Goal: Task Accomplishment & Management: Use online tool/utility

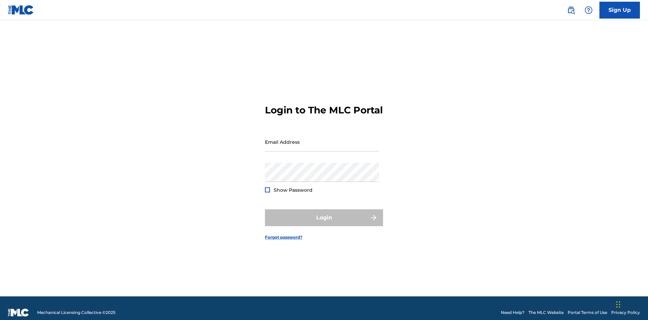
scroll to position [9, 0]
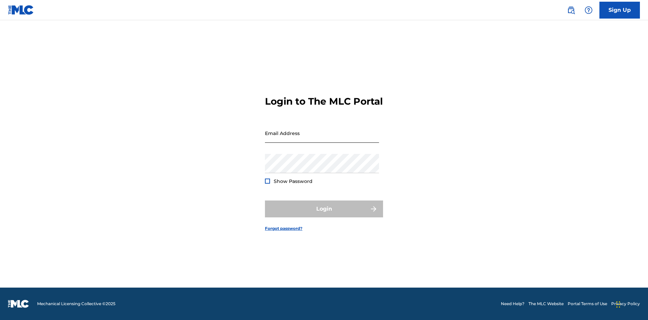
click at [322, 139] on input "Email Address" at bounding box center [322, 132] width 114 height 19
type input "Duke.McTesterson@gmail.com"
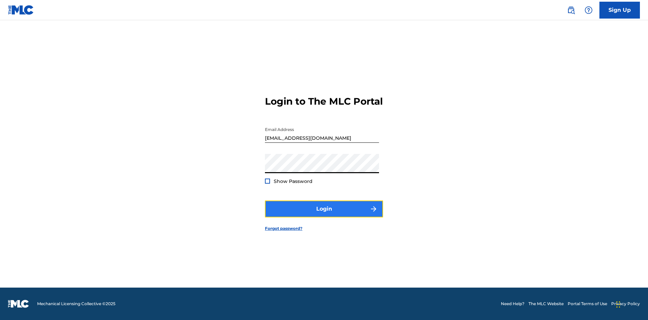
click at [324, 214] on button "Login" at bounding box center [324, 208] width 118 height 17
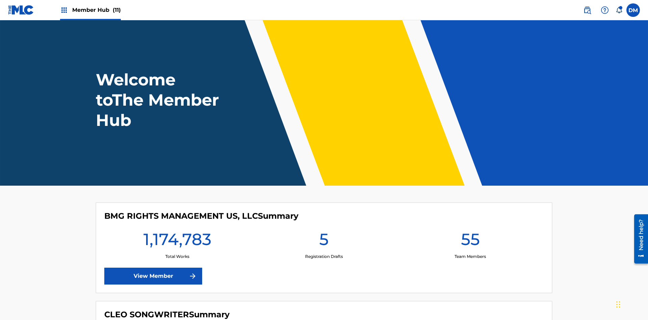
click at [96, 10] on span "Member Hub (11)" at bounding box center [96, 10] width 49 height 8
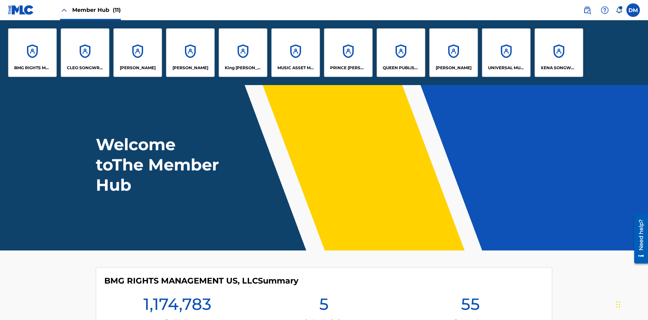
scroll to position [24, 0]
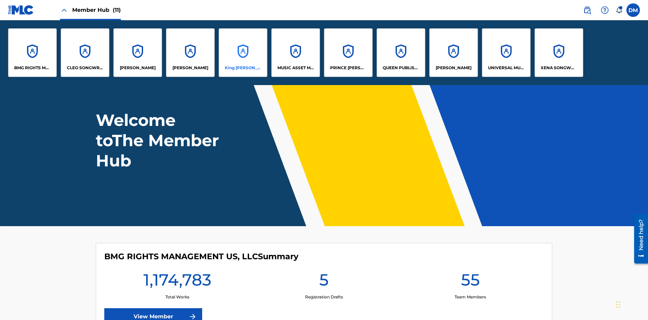
click at [242, 68] on p "King McTesterson" at bounding box center [243, 68] width 37 height 6
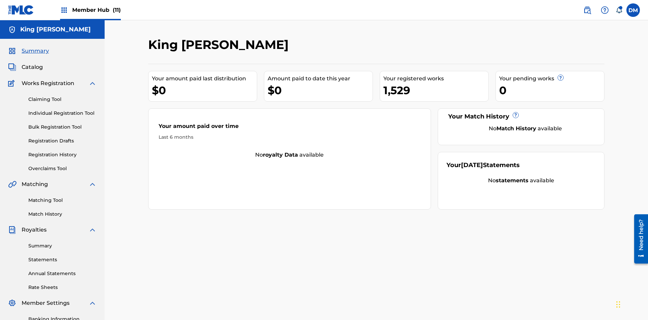
scroll to position [69, 0]
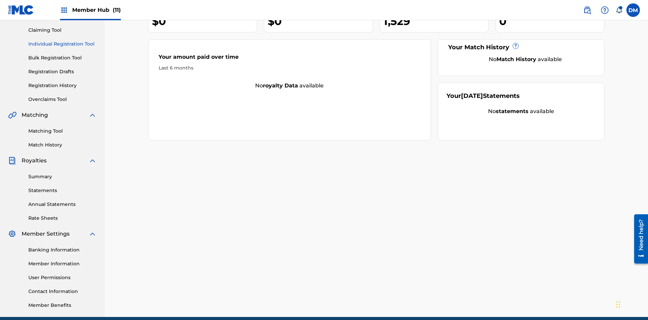
click at [62, 44] on link "Individual Registration Tool" at bounding box center [62, 43] width 68 height 7
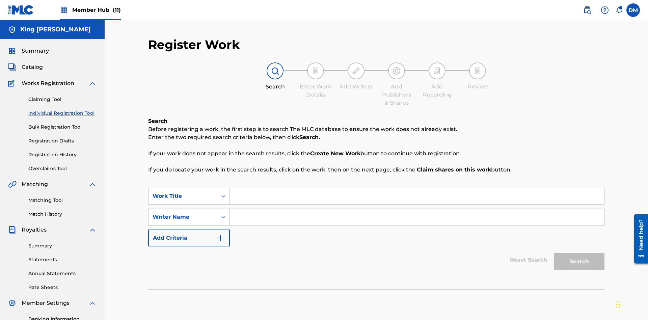
scroll to position [98, 0]
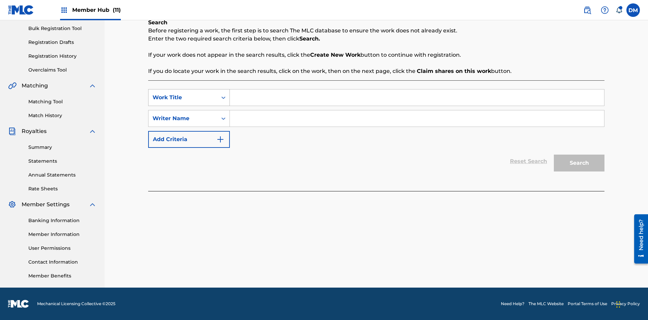
click at [183, 97] on div "Work Title" at bounding box center [182, 97] width 61 height 8
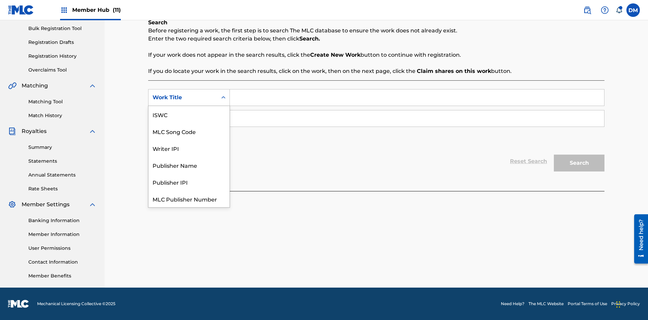
scroll to position [17, 0]
click at [189, 106] on div "ISWC" at bounding box center [188, 97] width 81 height 17
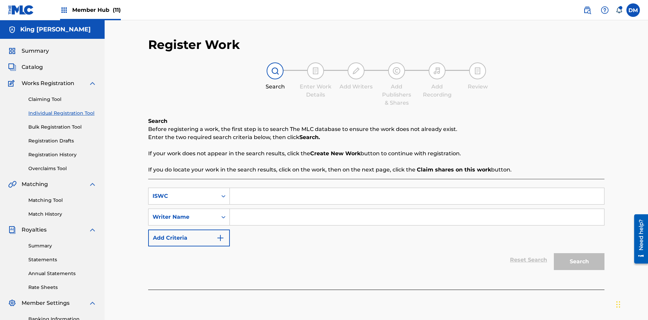
scroll to position [98, 0]
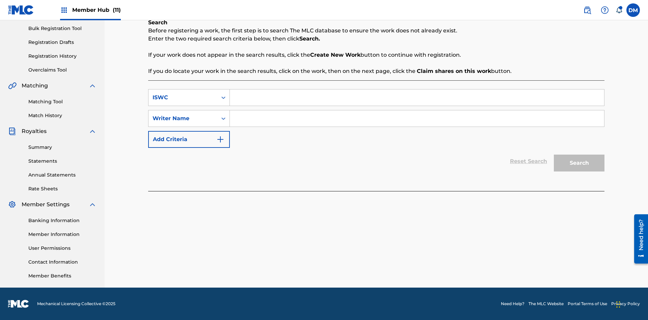
click at [417, 97] on input "Search Form" at bounding box center [417, 97] width 374 height 16
type input "T9645292484"
click at [417, 118] on input "Search Form" at bounding box center [417, 118] width 374 height 16
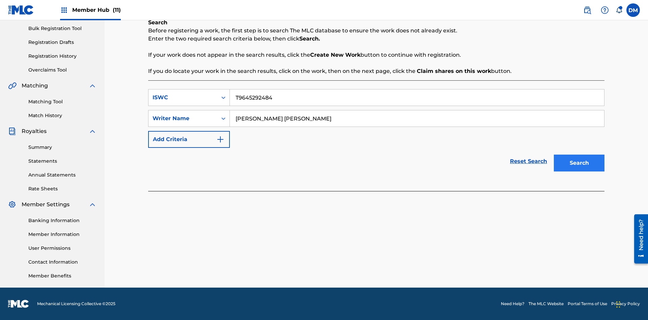
type input "TOM ZACHARY SEBASTIAN POHJOLA"
click at [579, 163] on button "Search" at bounding box center [578, 162] width 51 height 17
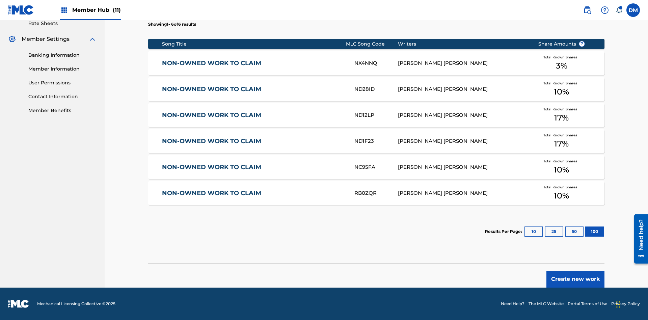
type input "NON-OWNED WORK TO CLAIM"
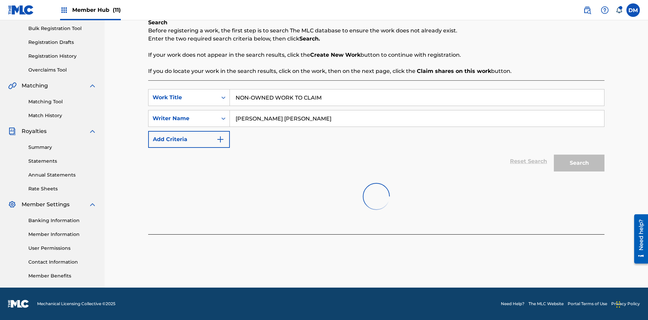
click at [417, 89] on input "NON-OWNED WORK TO CLAIM" at bounding box center [417, 97] width 374 height 16
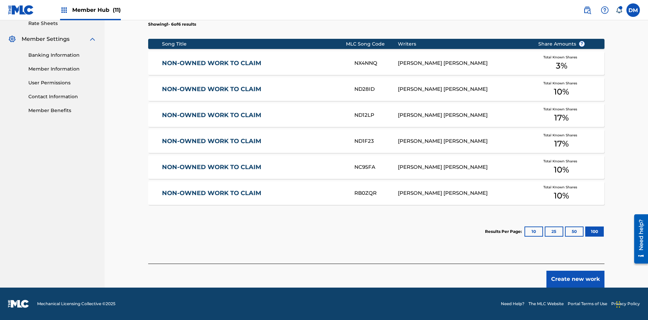
type input "RB0ZQR"
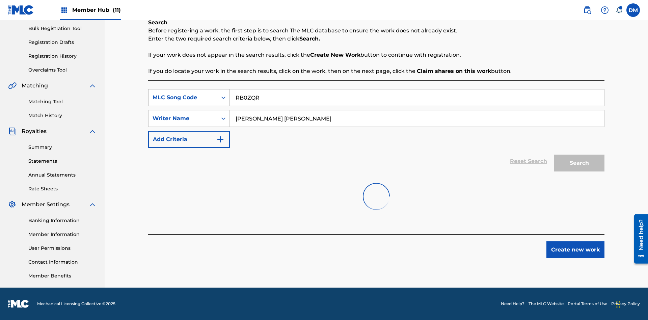
click at [417, 89] on input "RB0ZQR" at bounding box center [417, 97] width 374 height 16
click at [183, 93] on div "MLC Song Code" at bounding box center [182, 97] width 61 height 8
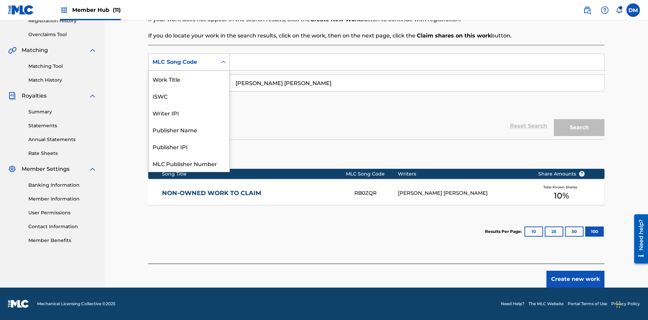
click at [189, 104] on div "Writer IPI" at bounding box center [188, 112] width 81 height 17
click at [579, 127] on button "Search" at bounding box center [578, 127] width 51 height 17
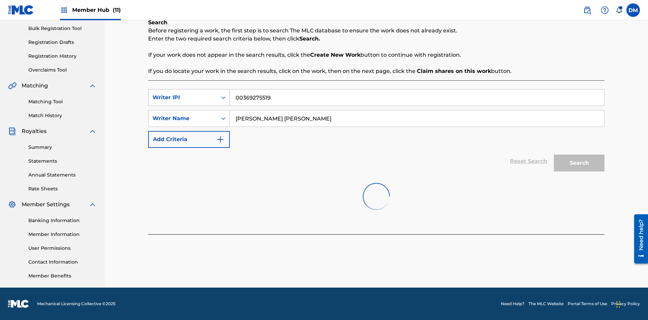
click at [417, 89] on input "00369275519" at bounding box center [417, 97] width 374 height 16
click at [183, 93] on div "Writer IPI" at bounding box center [182, 97] width 61 height 8
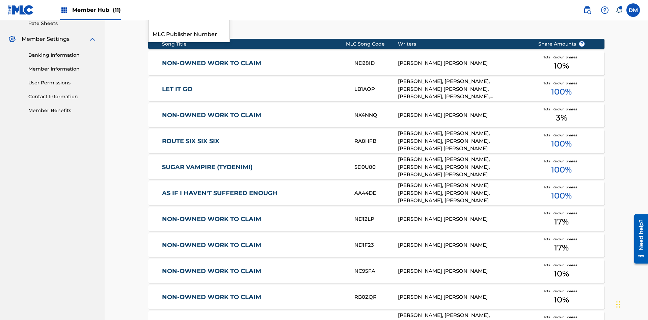
click at [189, 8] on div "Publisher Name" at bounding box center [188, -1] width 81 height 17
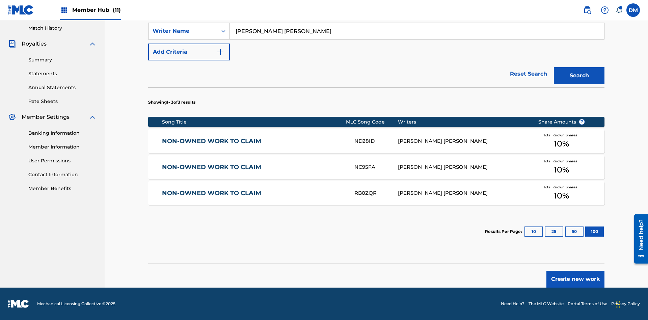
click at [183, 14] on div "Publisher Name" at bounding box center [182, 10] width 61 height 8
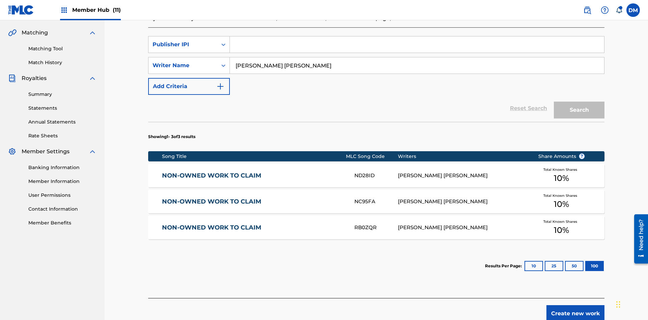
click at [417, 49] on input "Search Form" at bounding box center [417, 44] width 374 height 16
type input "99184874065"
click at [579, 102] on button "Search" at bounding box center [578, 110] width 51 height 17
click at [585, 261] on button "100" at bounding box center [594, 266] width 19 height 10
click at [417, 57] on input "TOM ZACHARY SEBASTIAN POHJOLA" at bounding box center [417, 65] width 374 height 16
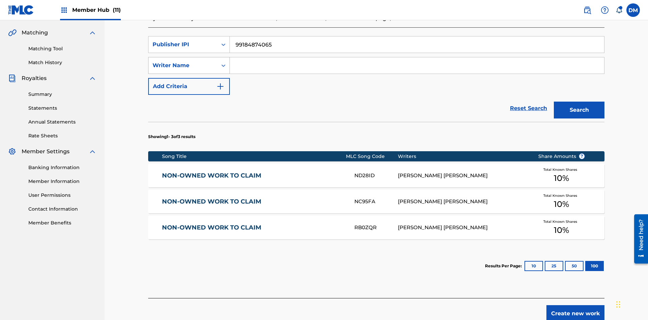
click at [183, 61] on div "Writer Name" at bounding box center [182, 65] width 61 height 8
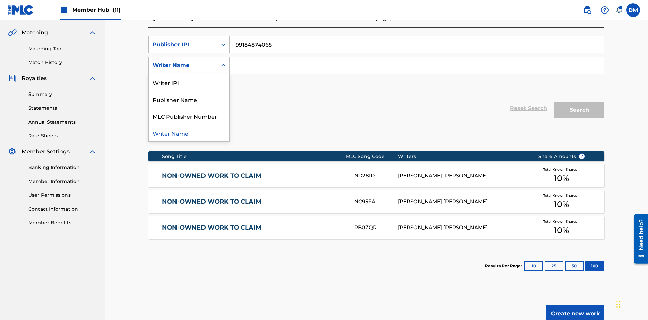
click at [189, 108] on div "MLC Publisher Number" at bounding box center [188, 116] width 81 height 17
click at [579, 102] on button "Search" at bounding box center [578, 110] width 51 height 17
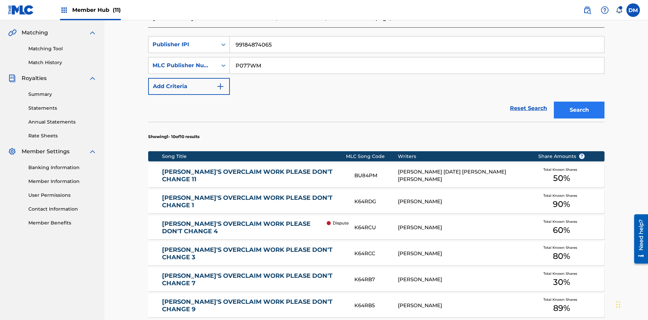
click at [417, 49] on input "99184874065" at bounding box center [417, 44] width 374 height 16
click at [417, 57] on input "P077WM" at bounding box center [417, 65] width 374 height 16
click at [183, 45] on div "Publisher IPI" at bounding box center [182, 44] width 61 height 8
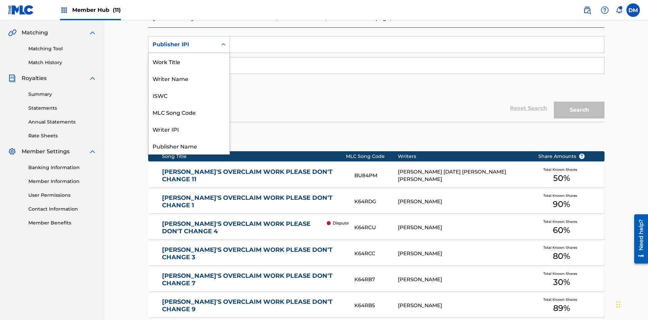
click at [189, 70] on div "Work Title" at bounding box center [188, 61] width 81 height 17
click at [183, 61] on div "MLC Publisher Number" at bounding box center [182, 65] width 61 height 8
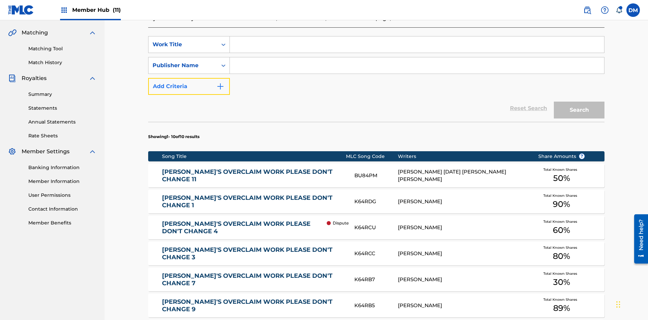
click at [189, 78] on button "Add Criteria" at bounding box center [189, 86] width 82 height 17
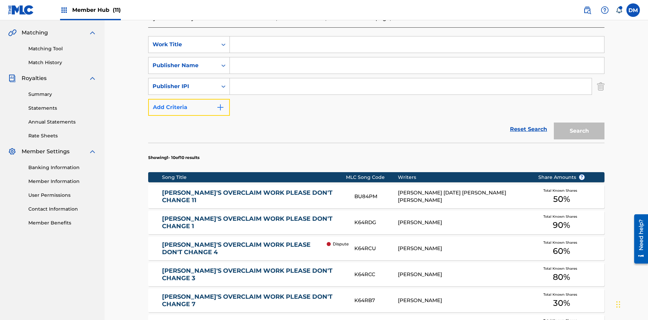
click at [189, 99] on button "Add Criteria" at bounding box center [189, 107] width 82 height 17
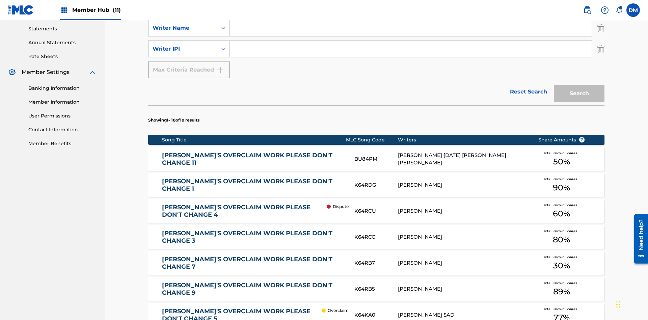
scroll to position [235, 0]
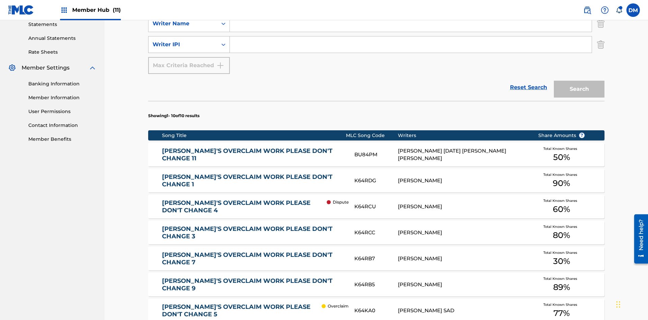
click at [183, 45] on div "Writer IPI" at bounding box center [182, 44] width 61 height 8
click at [189, 61] on div "MLC Publisher Number" at bounding box center [188, 61] width 81 height 17
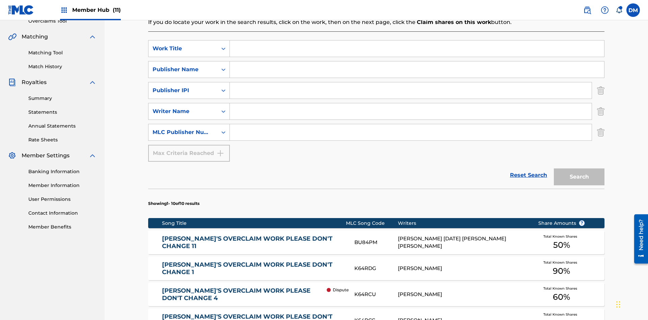
click at [417, 49] on input "Search Form" at bounding box center [417, 48] width 374 height 16
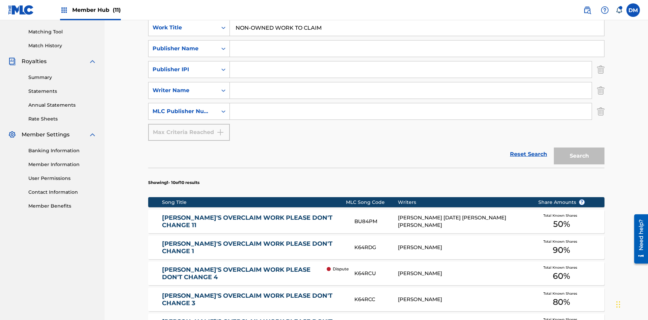
type input "NON-OWNED WORK TO CLAIM"
click at [417, 49] on input "Search Form" at bounding box center [417, 48] width 374 height 16
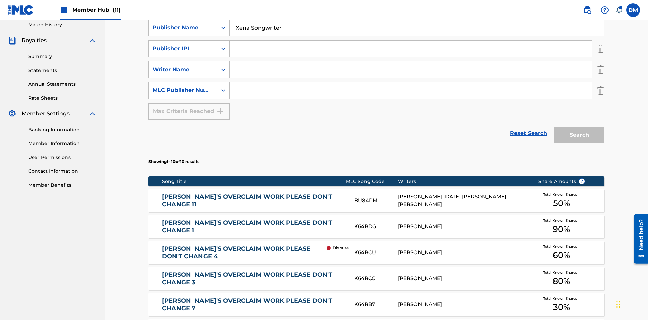
type input "Xena Songwriter"
click at [410, 49] on input "Search Form" at bounding box center [411, 48] width 362 height 16
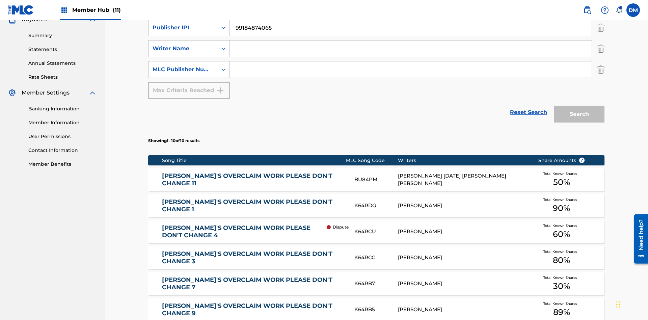
type input "99184874065"
click at [410, 49] on input "Search Form" at bounding box center [411, 48] width 362 height 16
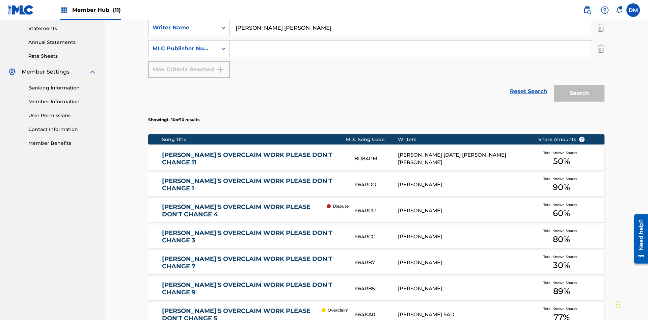
type input "TOM ZACHARY SEBASTIAN POHJOLA"
click at [410, 49] on input "Search Form" at bounding box center [411, 48] width 362 height 16
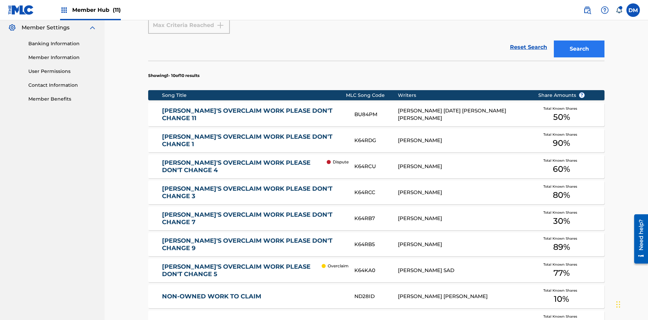
type input "P077WM"
click at [579, 49] on button "Search" at bounding box center [578, 48] width 51 height 17
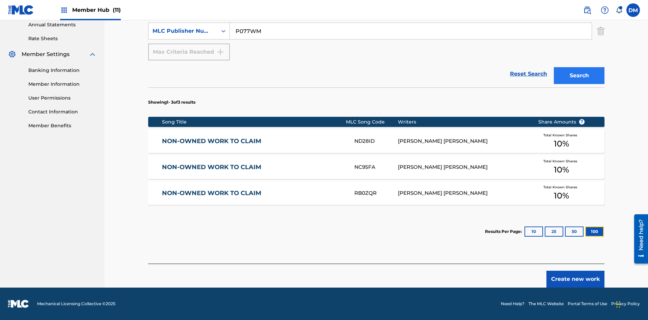
click at [585, 231] on button "100" at bounding box center [594, 231] width 19 height 10
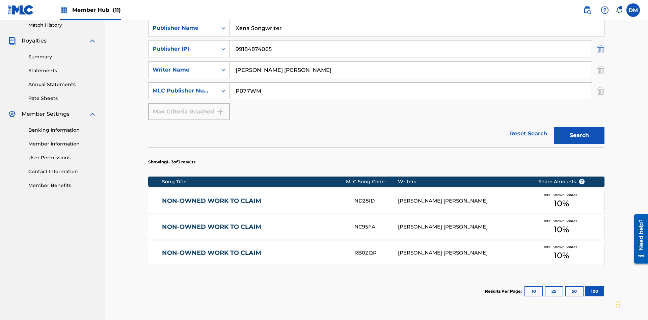
click at [600, 49] on img "Search Form" at bounding box center [600, 48] width 7 height 17
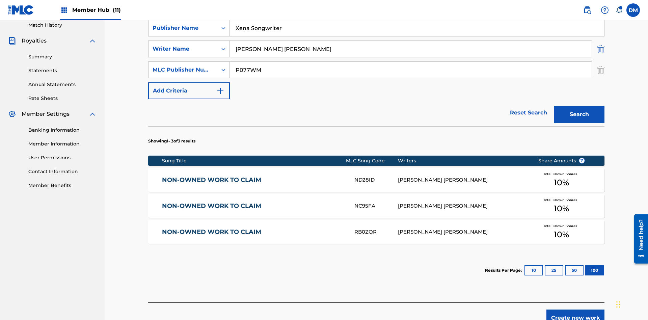
click at [600, 49] on img "Search Form" at bounding box center [600, 48] width 7 height 17
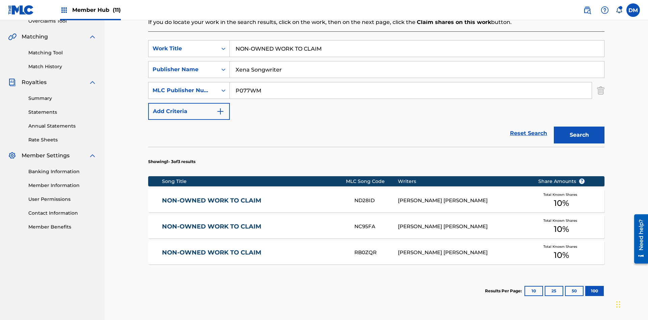
click at [417, 49] on input "NON-OWNED WORK TO CLAIM" at bounding box center [417, 48] width 374 height 16
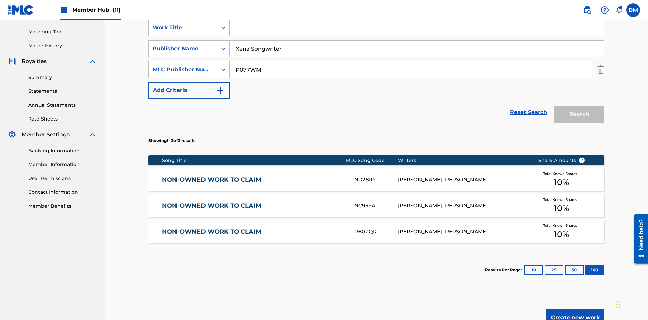
click at [417, 49] on input "Xena Songwriter" at bounding box center [417, 48] width 374 height 16
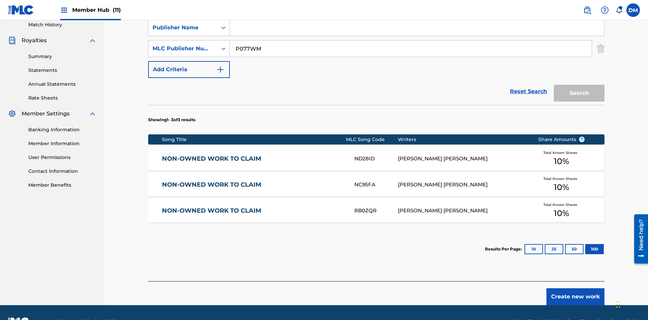
click at [410, 49] on input "P077WM" at bounding box center [411, 48] width 362 height 16
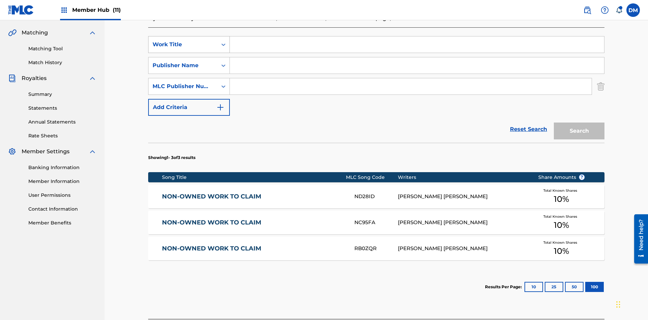
click at [183, 45] on div "Work Title" at bounding box center [182, 44] width 61 height 8
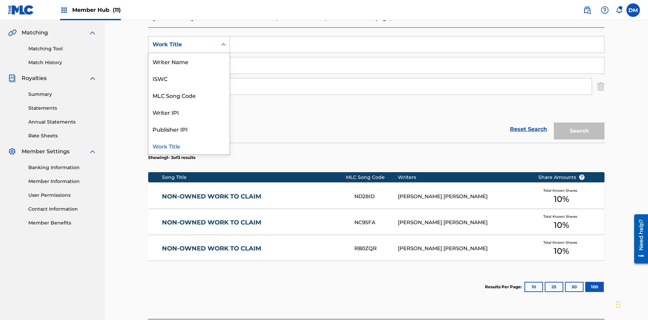
click at [189, 78] on div "ISWC" at bounding box center [188, 78] width 81 height 17
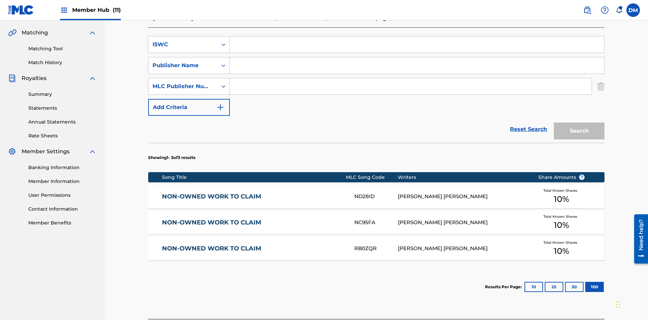
scroll to position [172, 0]
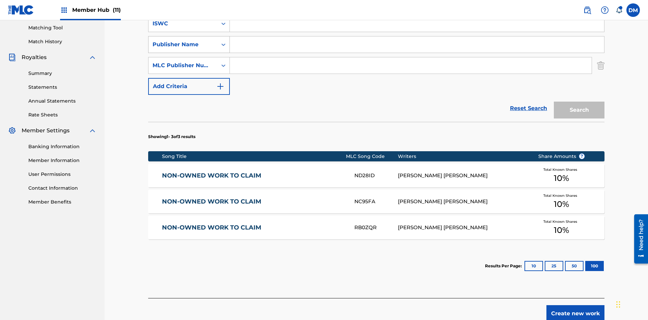
click at [183, 45] on div "Publisher Name" at bounding box center [182, 44] width 61 height 8
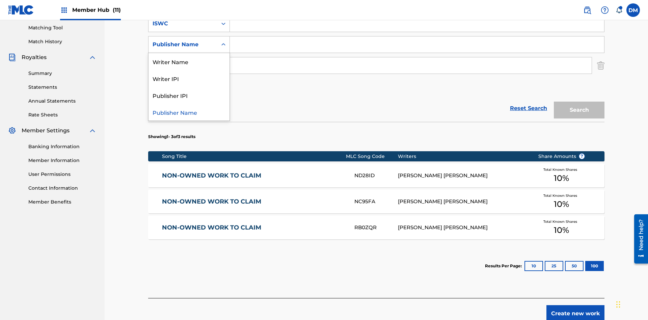
click at [189, 78] on div "Writer IPI" at bounding box center [188, 78] width 81 height 17
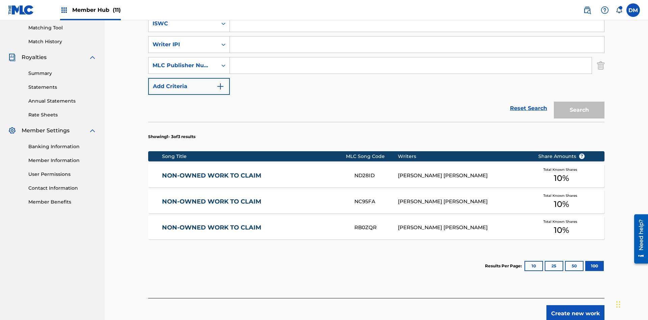
scroll to position [193, 0]
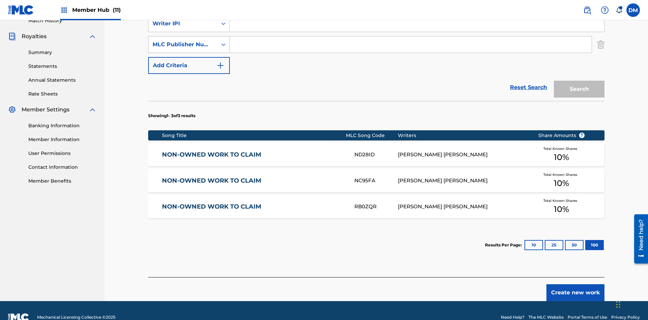
click at [183, 45] on div "MLC Publisher Number" at bounding box center [182, 44] width 61 height 8
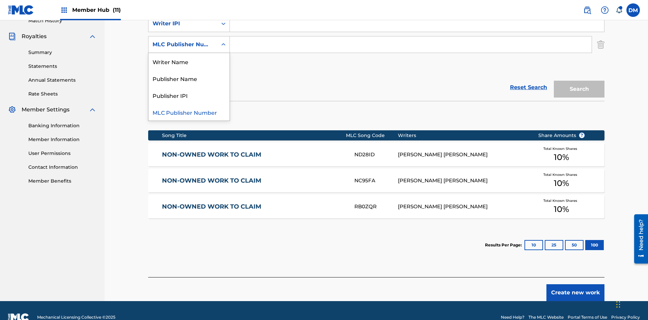
click at [189, 95] on div "Publisher IPI" at bounding box center [188, 95] width 81 height 17
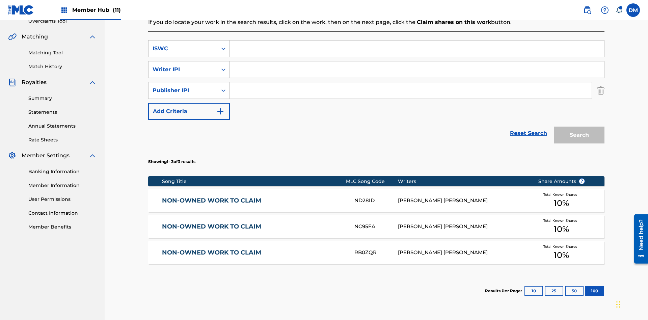
click at [417, 49] on input "Search Form" at bounding box center [417, 48] width 374 height 16
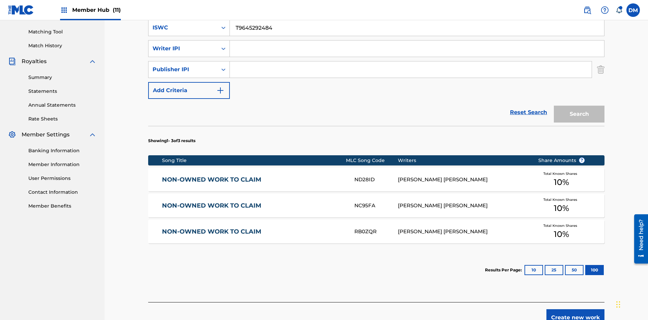
type input "T9645292484"
click at [417, 49] on input "Search Form" at bounding box center [417, 48] width 374 height 16
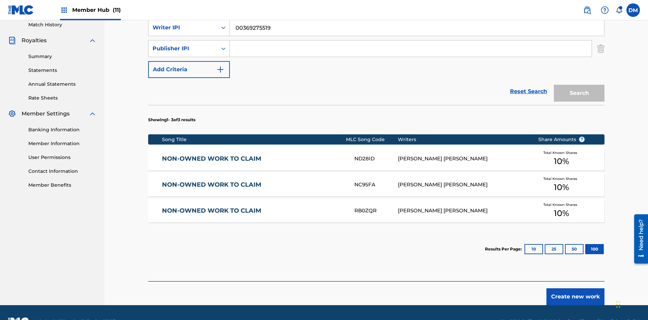
type input "00369275519"
click at [410, 49] on input "Search Form" at bounding box center [411, 48] width 362 height 16
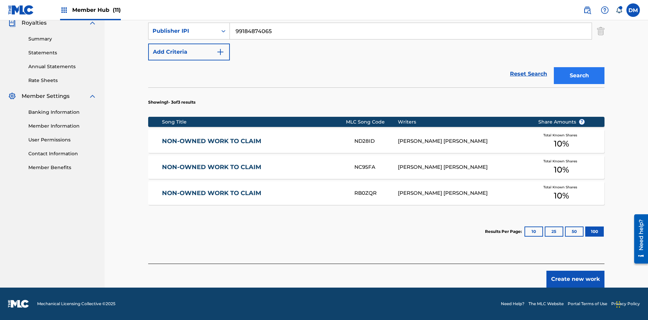
type input "99184874065"
click at [579, 76] on button "Search" at bounding box center [578, 75] width 51 height 17
click at [585, 231] on button "100" at bounding box center [594, 231] width 19 height 10
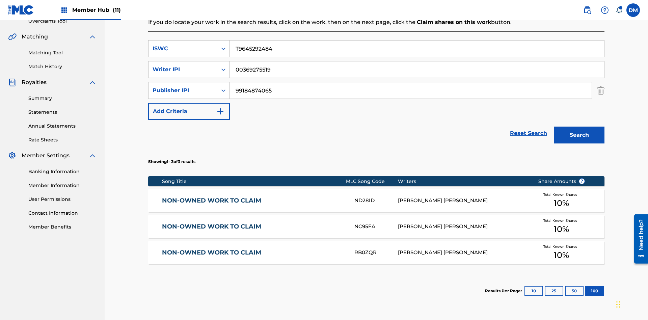
click at [417, 49] on input "T9645292484" at bounding box center [417, 48] width 374 height 16
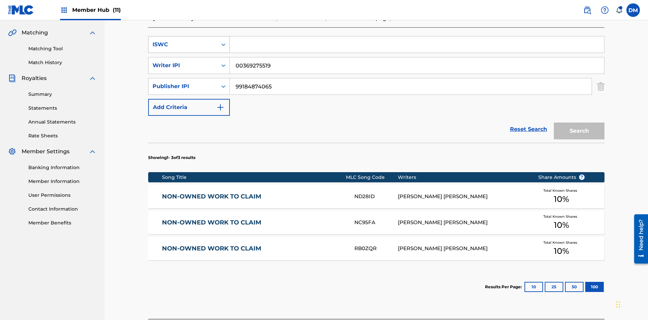
click at [183, 45] on div "ISWC" at bounding box center [182, 44] width 61 height 8
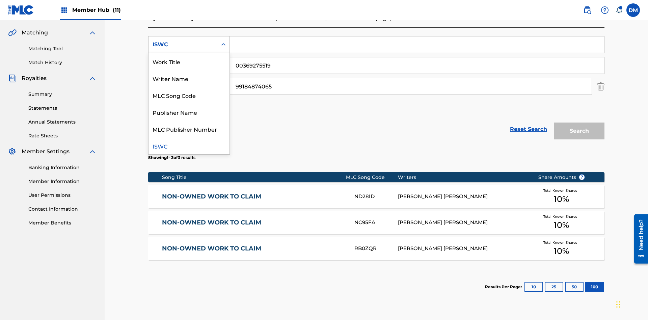
click at [189, 95] on div "MLC Song Code" at bounding box center [188, 95] width 81 height 17
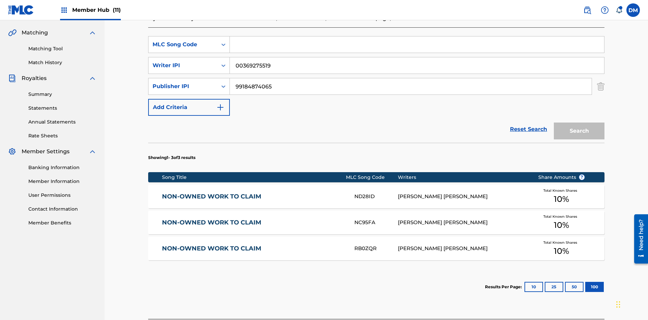
scroll to position [147, 0]
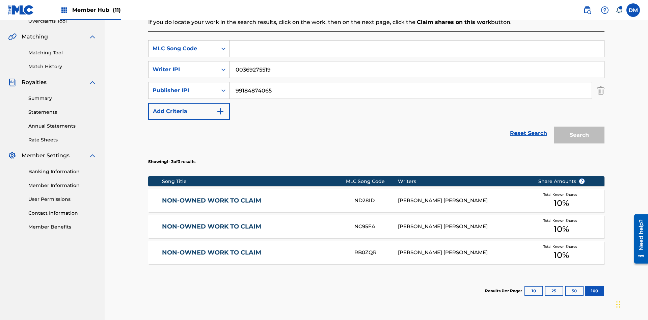
click at [417, 49] on input "Search Form" at bounding box center [417, 48] width 374 height 16
type input "RB0ZQR"
click at [579, 126] on button "Search" at bounding box center [578, 134] width 51 height 17
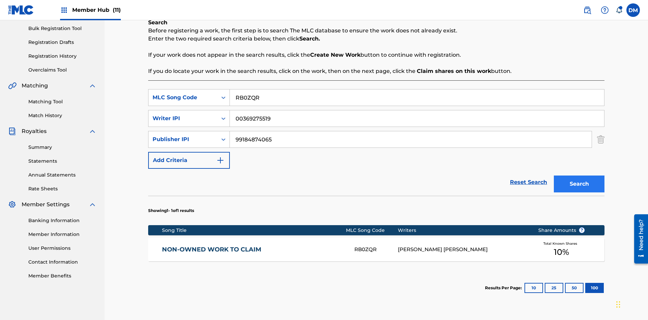
scroll to position [155, 0]
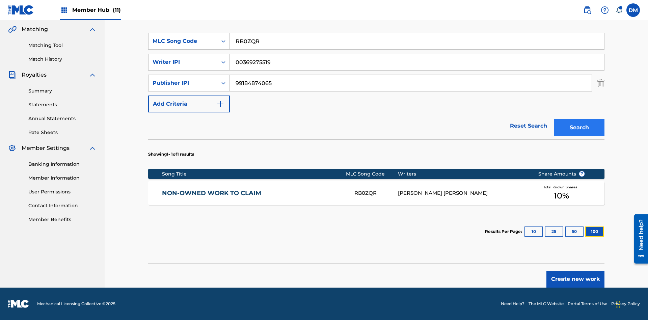
click at [585, 231] on button "100" at bounding box center [594, 231] width 19 height 10
